Goal: Transaction & Acquisition: Register for event/course

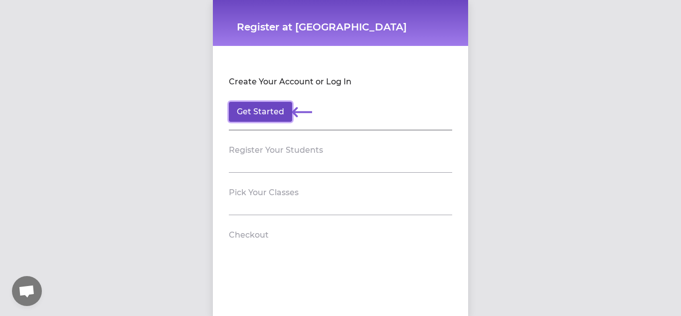
click at [274, 106] on button "Get Started" at bounding box center [260, 112] width 63 height 20
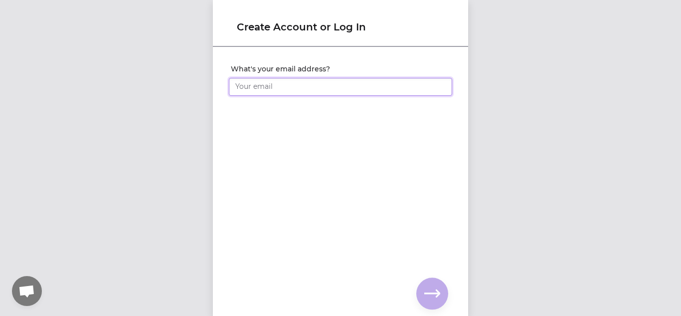
click at [288, 90] on input "What's your email address?" at bounding box center [340, 87] width 223 height 18
type input "[PERSON_NAME][EMAIL_ADDRESS][DOMAIN_NAME]"
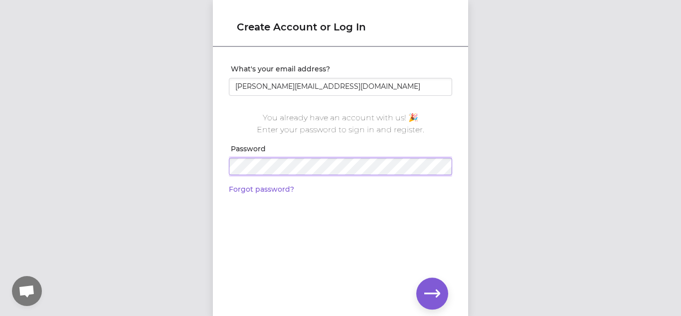
click input "submit" at bounding box center [0, 0] width 0 height 0
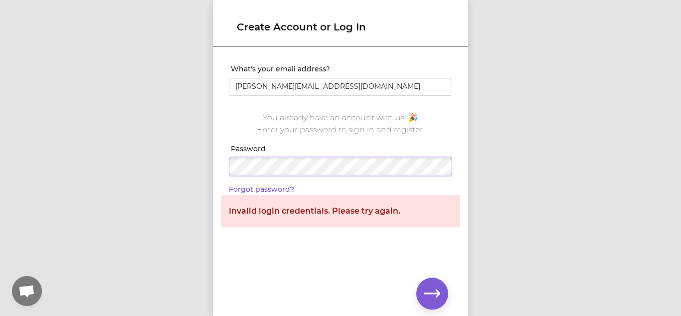
click input "submit" at bounding box center [0, 0] width 0 height 0
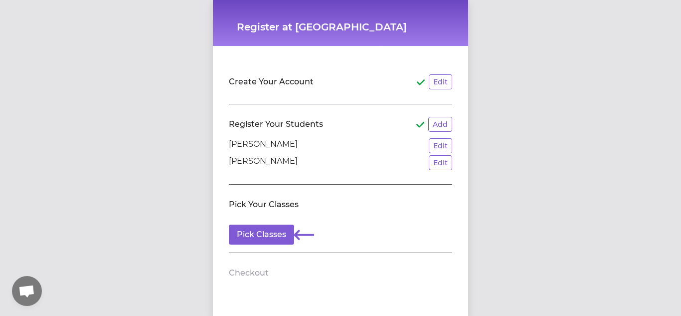
click at [303, 123] on h2 "Register Your Students" at bounding box center [276, 124] width 94 height 12
click at [420, 126] on line at bounding box center [421, 124] width 4 height 4
click at [437, 161] on button "Edit" at bounding box center [440, 162] width 23 height 15
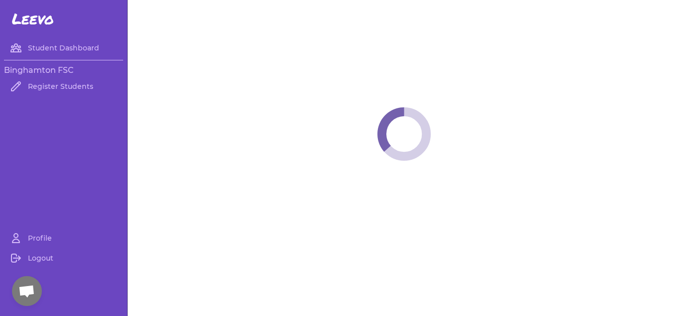
select select "NY"
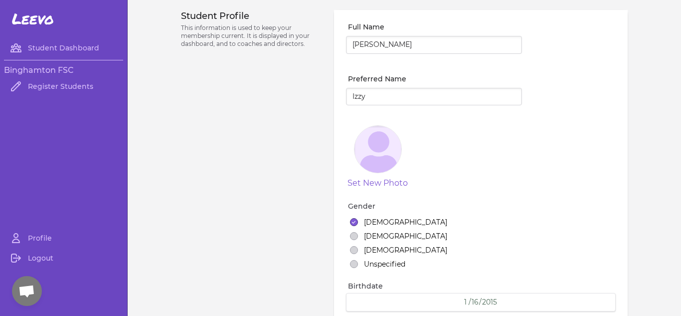
select select "3"
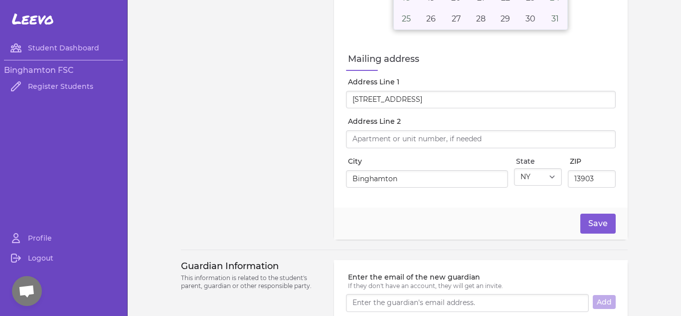
scroll to position [440, 0]
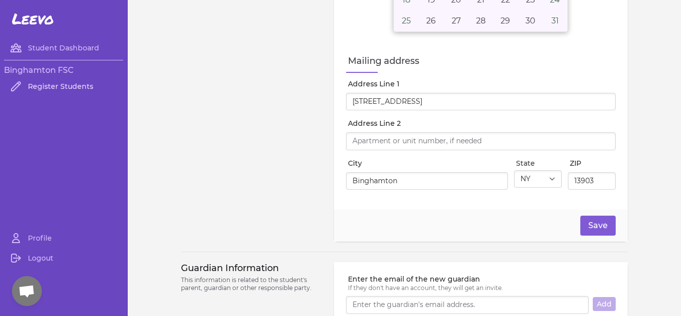
click at [67, 91] on link "Register Students" at bounding box center [63, 86] width 119 height 20
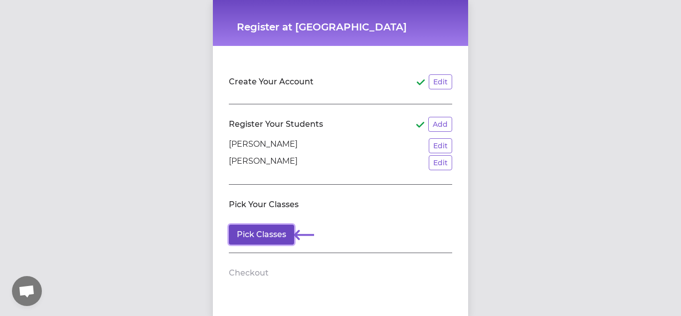
click at [270, 242] on button "Pick Classes" at bounding box center [261, 234] width 65 height 20
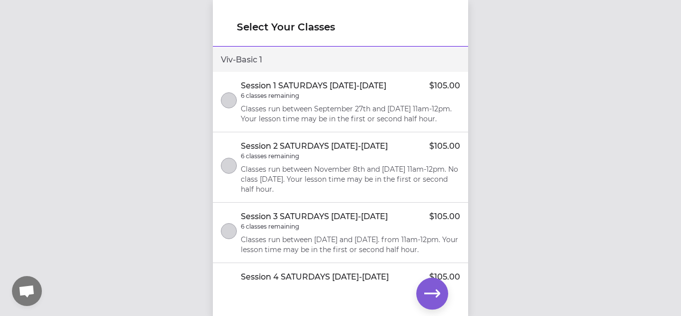
click at [187, 152] on div "Select Your Classes Viv - Basic 1 Session 1 SATURDAYS [DATE]-[DATE] $105.00 6 c…" at bounding box center [340, 158] width 681 height 316
click at [183, 218] on div "Select Your Classes Viv - Basic 1 Session 1 SATURDAYS [DATE]-[DATE] $105.00 6 c…" at bounding box center [340, 158] width 681 height 316
click at [201, 228] on div "Select Your Classes Viv - Basic 1 Session 1 SATURDAYS [DATE]-[DATE] $105.00 6 c…" at bounding box center [340, 158] width 681 height 316
click at [479, 143] on div "Select Your Classes Viv - Basic 1 Session 1 SATURDAYS [DATE]-[DATE] $105.00 6 c…" at bounding box center [340, 158] width 681 height 316
click at [436, 298] on icon "button" at bounding box center [432, 293] width 16 height 16
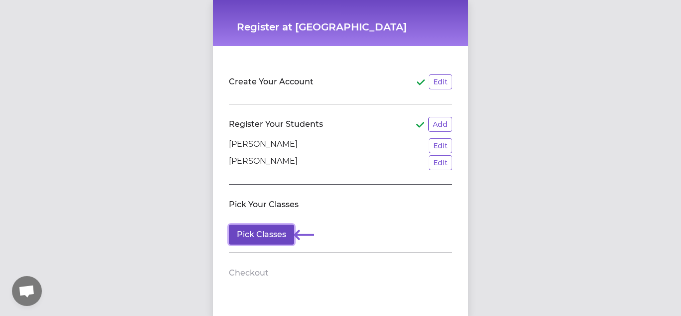
click at [283, 238] on button "Pick Classes" at bounding box center [261, 234] width 65 height 20
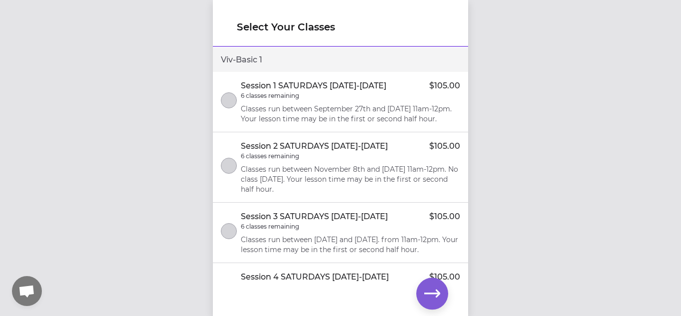
drag, startPoint x: 476, startPoint y: 153, endPoint x: 477, endPoint y: 103, distance: 50.4
click at [477, 103] on div "Select Your Classes Viv - Basic 1 Session 1 SATURDAYS [DATE]-[DATE] $105.00 6 c…" at bounding box center [340, 158] width 681 height 316
drag, startPoint x: 417, startPoint y: 58, endPoint x: 420, endPoint y: -3, distance: 60.9
click at [420, 0] on html "Select Your Classes Viv - Basic 1 Session 1 SATURDAYS [DATE]-[DATE] $105.00 6 c…" at bounding box center [340, 158] width 681 height 316
click at [375, 55] on div "Viv - Basic 1" at bounding box center [340, 60] width 255 height 24
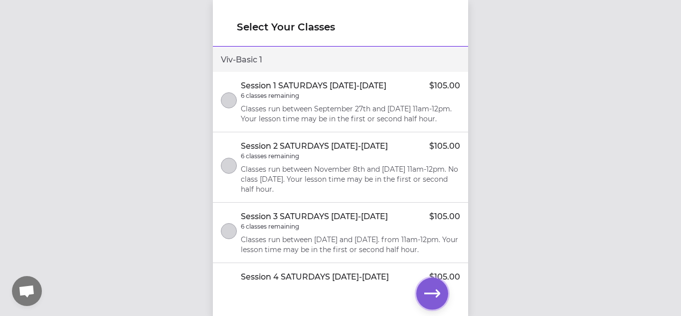
click at [431, 294] on icon "button" at bounding box center [432, 293] width 16 height 16
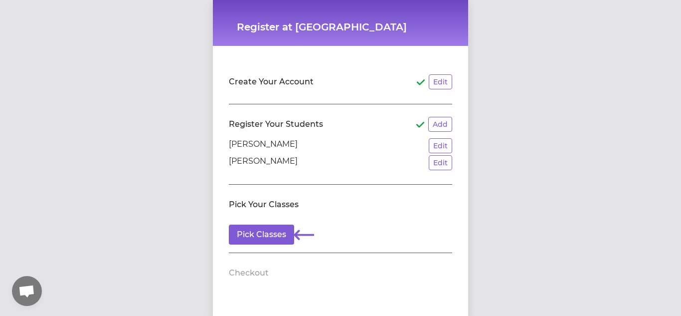
click at [243, 157] on p "[PERSON_NAME]" at bounding box center [263, 162] width 69 height 15
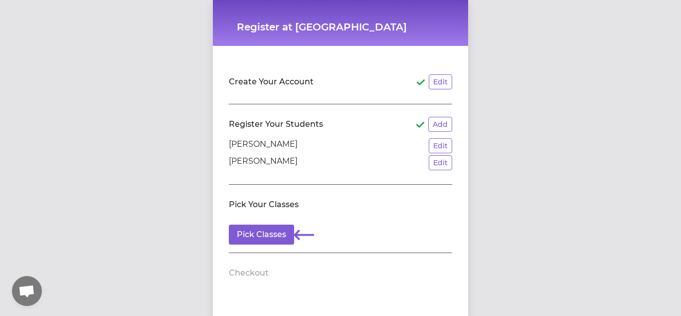
click at [243, 157] on p "[PERSON_NAME]" at bounding box center [263, 162] width 69 height 15
click at [243, 165] on p "[PERSON_NAME]" at bounding box center [263, 162] width 69 height 15
click at [168, 239] on div "Register at [GEOGRAPHIC_DATA] FSC Create Your Account Edit Register Your Studen…" at bounding box center [340, 158] width 681 height 316
click at [259, 230] on button "Pick Classes" at bounding box center [261, 234] width 65 height 20
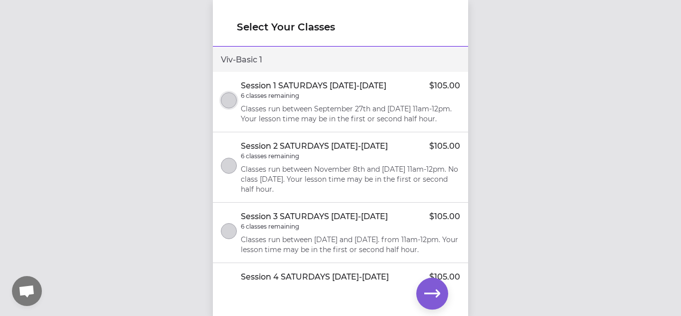
click at [231, 107] on button "select class" at bounding box center [229, 100] width 16 height 16
click at [420, 291] on button "button" at bounding box center [432, 293] width 32 height 32
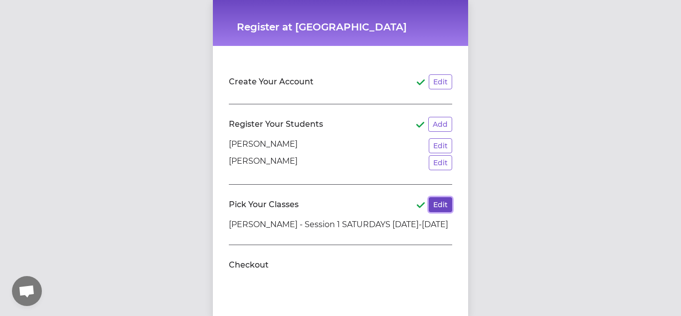
click at [441, 204] on button "Edit" at bounding box center [440, 204] width 23 height 15
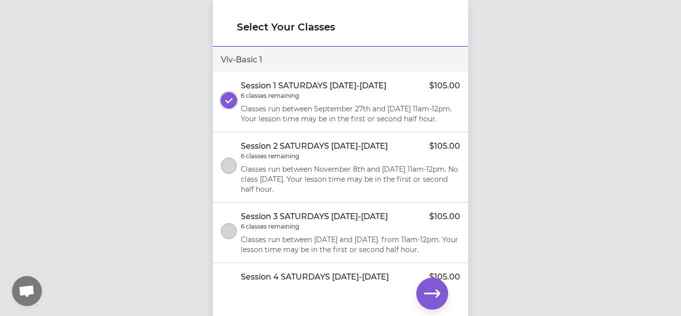
click at [230, 108] on button "select class" at bounding box center [229, 100] width 16 height 16
drag, startPoint x: 213, startPoint y: 220, endPoint x: 211, endPoint y: 160, distance: 59.9
click at [211, 160] on div "Select Your Classes Viv - Basic 1 Session 1 SATURDAYS [DATE]-[DATE] $105.00 6 c…" at bounding box center [340, 158] width 681 height 316
click at [191, 185] on div "Select Your Classes Viv - Basic 1 Session 1 SATURDAYS [DATE]-[DATE] $105.00 6 c…" at bounding box center [340, 158] width 681 height 316
drag, startPoint x: 196, startPoint y: 207, endPoint x: 221, endPoint y: 97, distance: 112.9
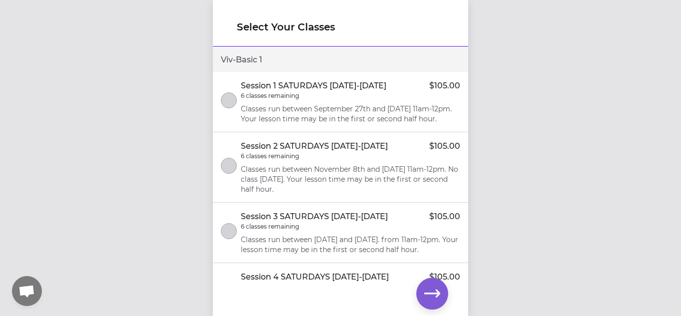
click at [221, 97] on div "Select Your Classes Viv - Basic 1 Session 1 SATURDAYS [DATE]-[DATE] $105.00 6 c…" at bounding box center [340, 158] width 681 height 316
drag, startPoint x: 345, startPoint y: 38, endPoint x: 354, endPoint y: -8, distance: 47.2
click at [354, 0] on html "Select Your Classes Viv - Basic 1 Session 1 SATURDAYS [DATE]-[DATE] $105.00 6 c…" at bounding box center [340, 158] width 681 height 316
drag, startPoint x: 486, startPoint y: 98, endPoint x: 499, endPoint y: -15, distance: 113.5
click at [499, 0] on html "Select Your Classes Viv - Basic 1 Session 1 SATURDAYS [DATE]-[DATE] $105.00 6 c…" at bounding box center [340, 158] width 681 height 316
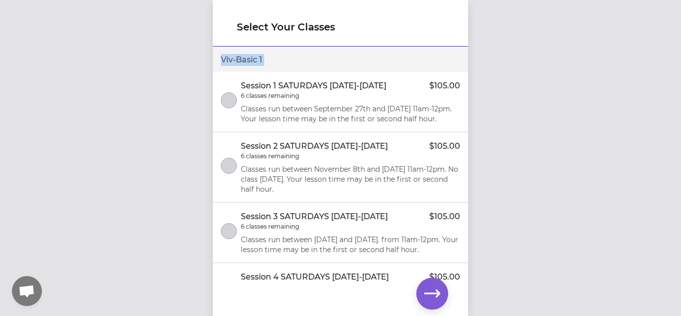
click at [460, 64] on div "Viv - Basic 1" at bounding box center [340, 60] width 255 height 24
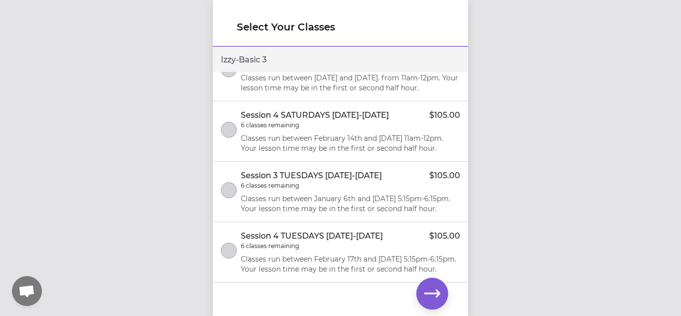
scroll to position [617, 0]
click at [234, 138] on button "select class" at bounding box center [229, 130] width 16 height 16
click at [194, 158] on div "Select Your Classes Viv - Basic 1 Session 1 SATURDAYS [DATE]-[DATE] $105.00 6 c…" at bounding box center [340, 158] width 681 height 316
click at [192, 158] on div "Select Your Classes Viv - Basic 1 Session 1 SATURDAYS [DATE]-[DATE] $105.00 6 c…" at bounding box center [340, 158] width 681 height 316
click at [429, 296] on icon "button" at bounding box center [432, 293] width 16 height 16
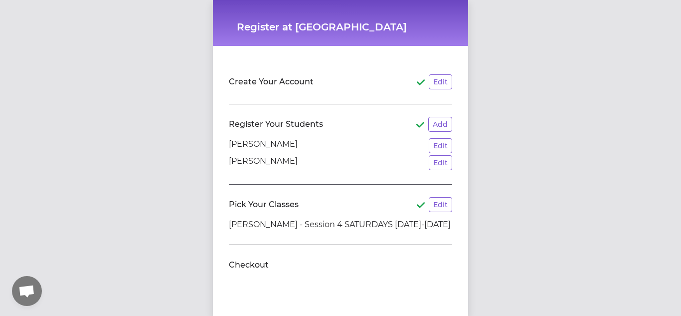
click at [171, 245] on div "Register at [GEOGRAPHIC_DATA] FSC Create Your Account Edit Register Your Studen…" at bounding box center [340, 158] width 681 height 316
click at [457, 121] on div "Create Your Account Edit Register Your Students Add [PERSON_NAME] Edit [PERSON_…" at bounding box center [340, 183] width 239 height 259
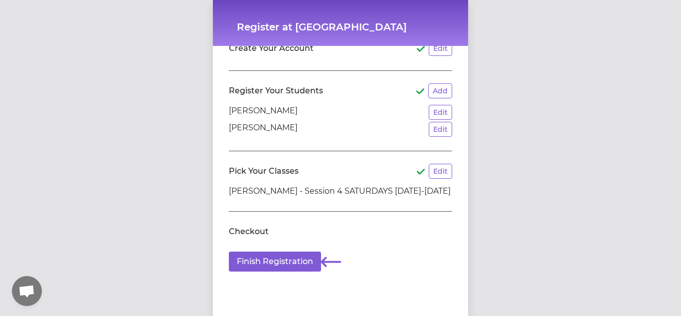
scroll to position [40, 0]
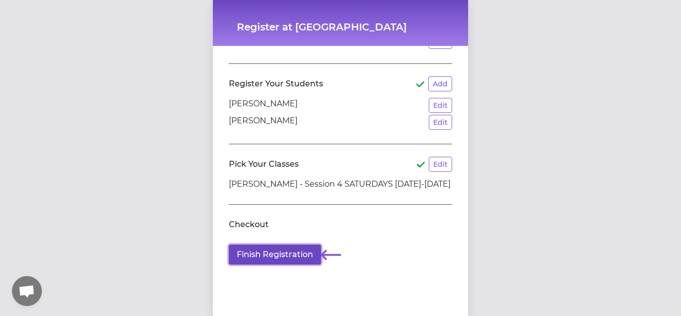
click at [275, 259] on button "Finish Registration" at bounding box center [275, 254] width 92 height 20
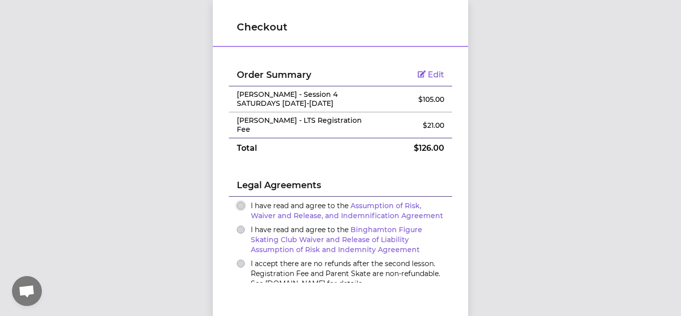
click at [239, 201] on button "I have read and agree to the Assumption of Risk, Waiver and Release, and Indemn…" at bounding box center [241, 205] width 8 height 8
click at [239, 225] on button "I have read and agree to the Binghamton Figure Skating Club Waiver and Release …" at bounding box center [241, 229] width 8 height 8
click at [241, 259] on button "I accept there are no refunds after the second lesson. Registration Fee and Par…" at bounding box center [241, 263] width 8 height 8
click at [224, 268] on div "Order Summary Edit [PERSON_NAME] - Session 4 SATURDAYS [DATE]-[DATE] $ 105.00 […" at bounding box center [340, 270] width 239 height 428
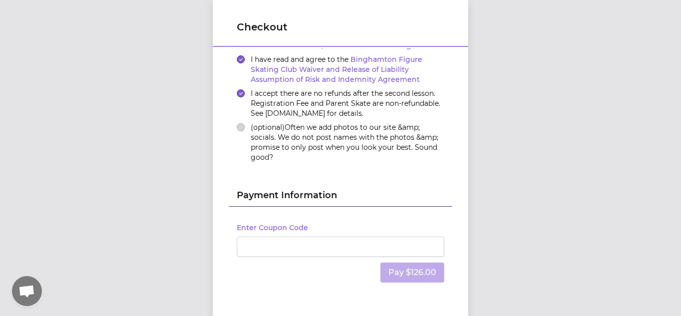
scroll to position [173, 0]
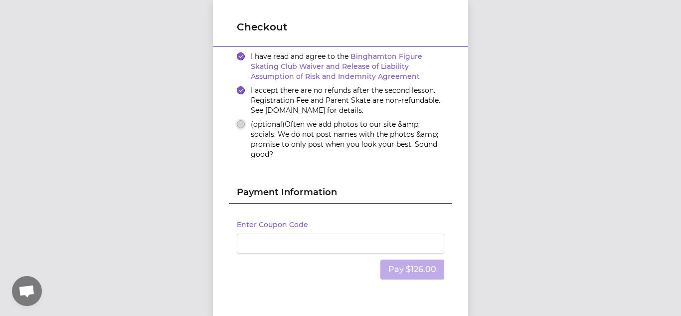
click at [241, 120] on button "(optional) Often we add photos to our site &amp; socials. We do not post names …" at bounding box center [241, 124] width 8 height 8
click at [222, 267] on div "Order Summary Edit [PERSON_NAME] - Session 4 SATURDAYS [DATE]-[DATE] $ 105.00 […" at bounding box center [340, 97] width 239 height 428
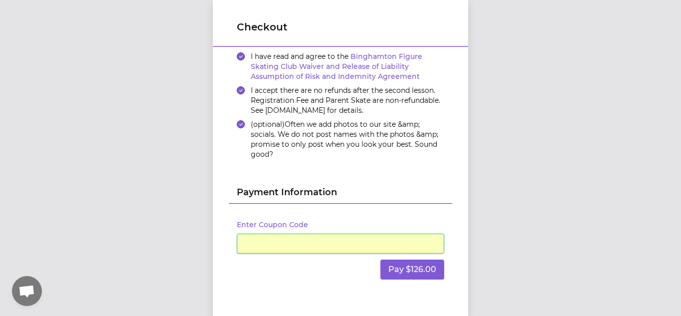
click at [481, 160] on div "Checkout Order Summary Edit [PERSON_NAME] - Session 4 SATURDAYS [DATE]-[DATE] $…" at bounding box center [340, 158] width 681 height 316
click at [322, 275] on div "Pay $126.00" at bounding box center [340, 269] width 207 height 32
click at [481, 255] on div "Checkout Order Summary Edit [PERSON_NAME] - Session 4 SATURDAYS [DATE]-[DATE] $…" at bounding box center [340, 158] width 681 height 316
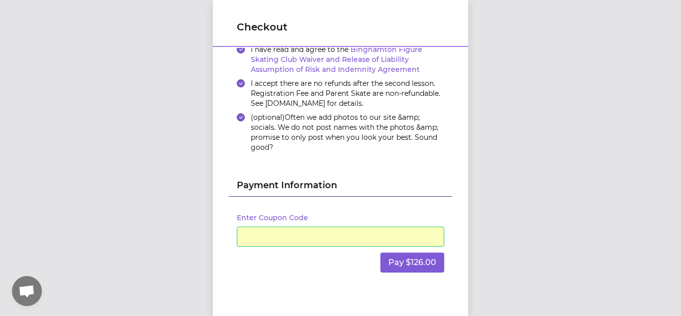
scroll to position [202, 0]
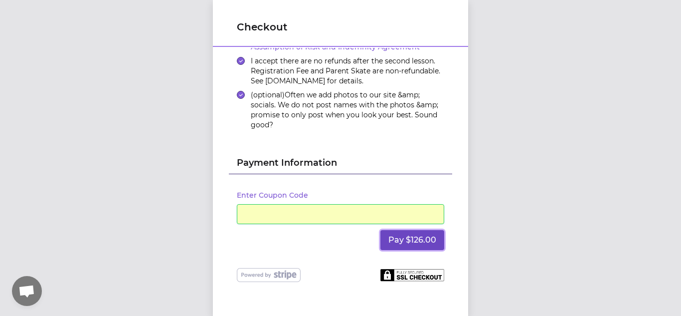
click at [424, 230] on button "Pay $126.00" at bounding box center [412, 240] width 64 height 20
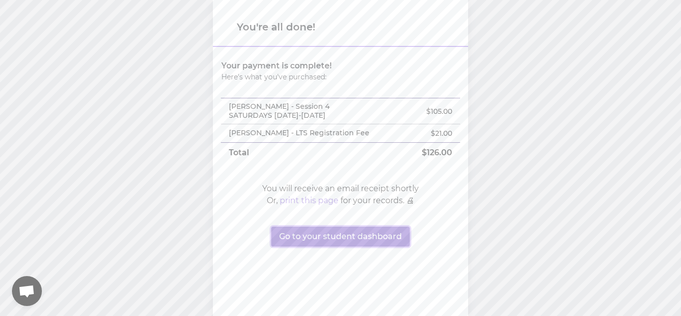
click at [341, 229] on button "Go to your student dashboard" at bounding box center [340, 236] width 139 height 20
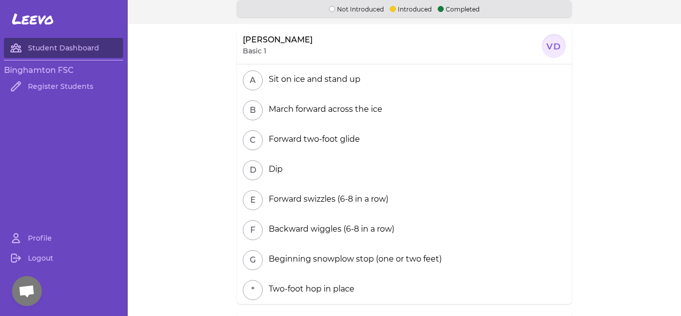
click at [205, 160] on section "[PERSON_NAME] Basic 1 VD A Sit on ice and stand up B March forward across the i…" at bounding box center [404, 158] width 553 height 268
click at [192, 133] on section "[PERSON_NAME] Basic 1 VD A Sit on ice and stand up B March forward across the i…" at bounding box center [404, 158] width 553 height 268
click at [41, 239] on link "Profile" at bounding box center [63, 238] width 119 height 20
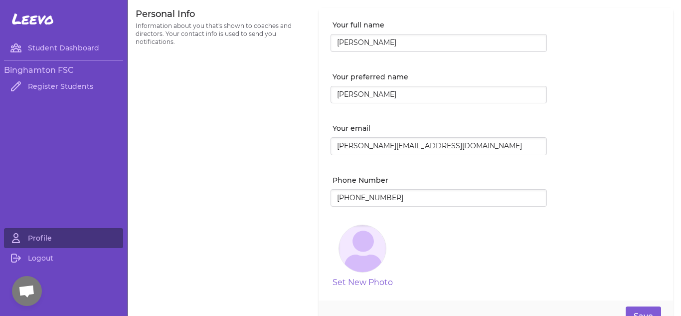
click at [191, 201] on div "Personal Info Information about you that's shown to coaches and directors. Your…" at bounding box center [221, 170] width 171 height 324
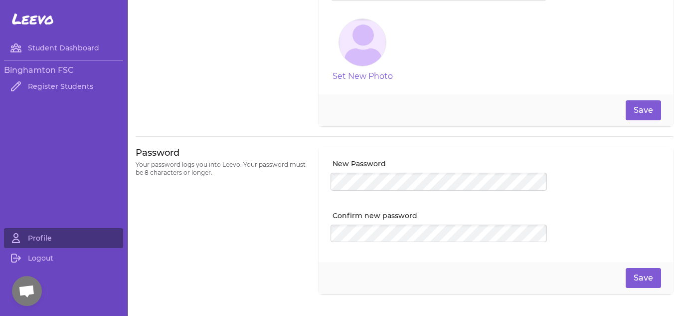
scroll to position [240, 0]
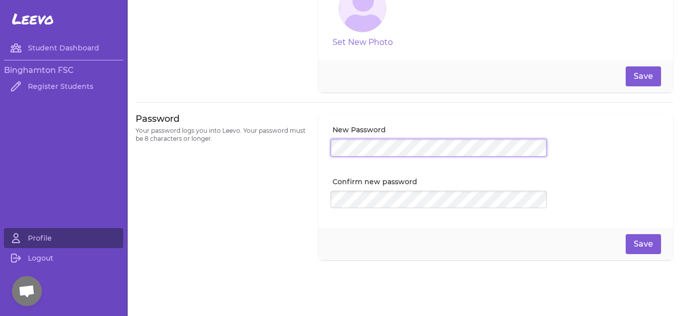
click at [273, 158] on div "Password Your password logs you into [GEOGRAPHIC_DATA]. Your password must be 8…" at bounding box center [404, 186] width 537 height 147
click at [253, 222] on div "Password Your password logs you into [GEOGRAPHIC_DATA]. Your password must be 8…" at bounding box center [221, 186] width 171 height 147
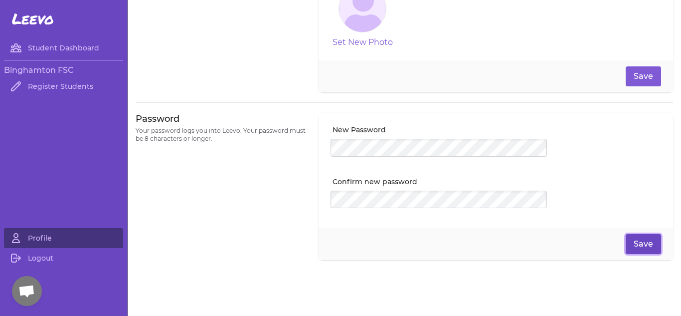
click at [648, 245] on button "Save" at bounding box center [643, 244] width 35 height 20
click at [33, 20] on span "Leevo" at bounding box center [33, 19] width 42 height 18
click at [61, 44] on link "Student Dashboard" at bounding box center [63, 48] width 119 height 20
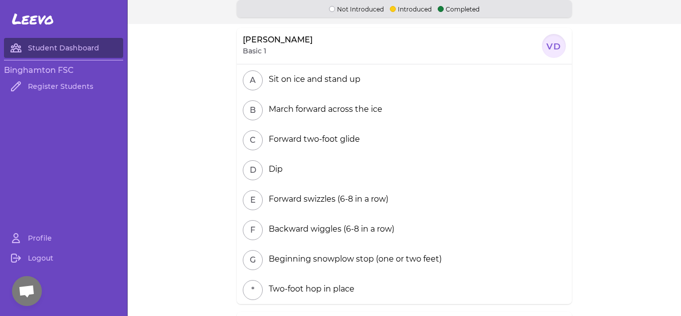
click at [182, 121] on section "[PERSON_NAME] Basic 1 VD A Sit on ice and stand up B March forward across the i…" at bounding box center [404, 158] width 553 height 268
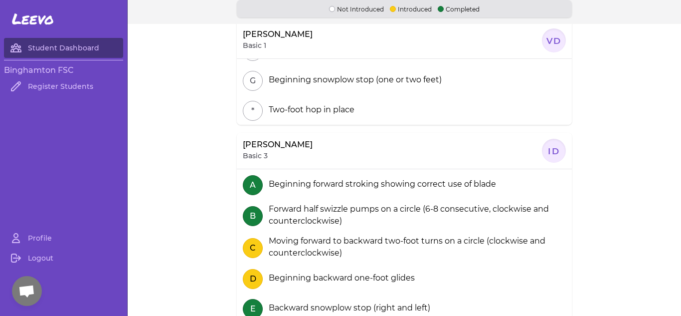
scroll to position [246, 0]
